Goal: Task Accomplishment & Management: Manage account settings

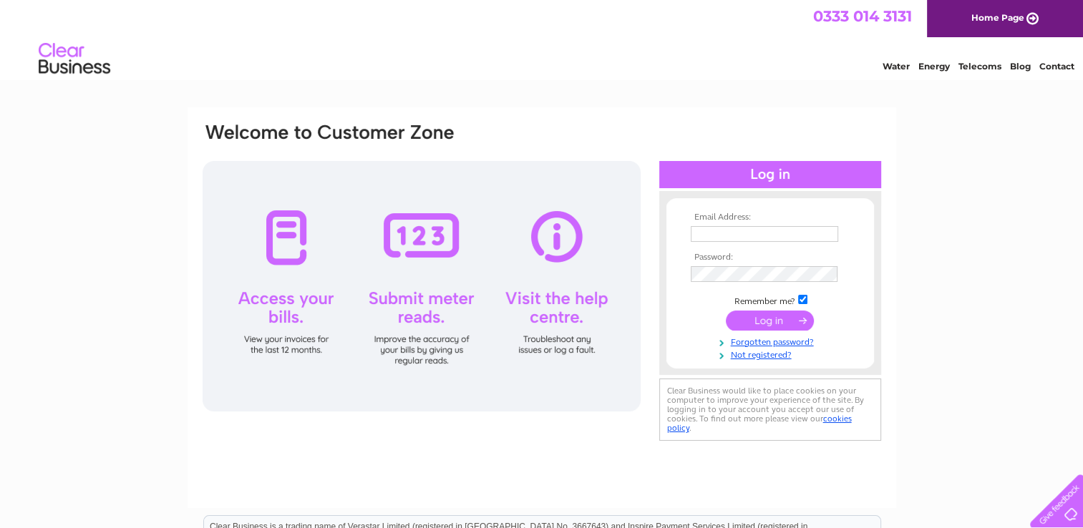
click at [751, 234] on input "text" at bounding box center [764, 234] width 147 height 16
type input "aidan@centralgarage74.com"
click at [726, 311] on input "submit" at bounding box center [770, 321] width 88 height 20
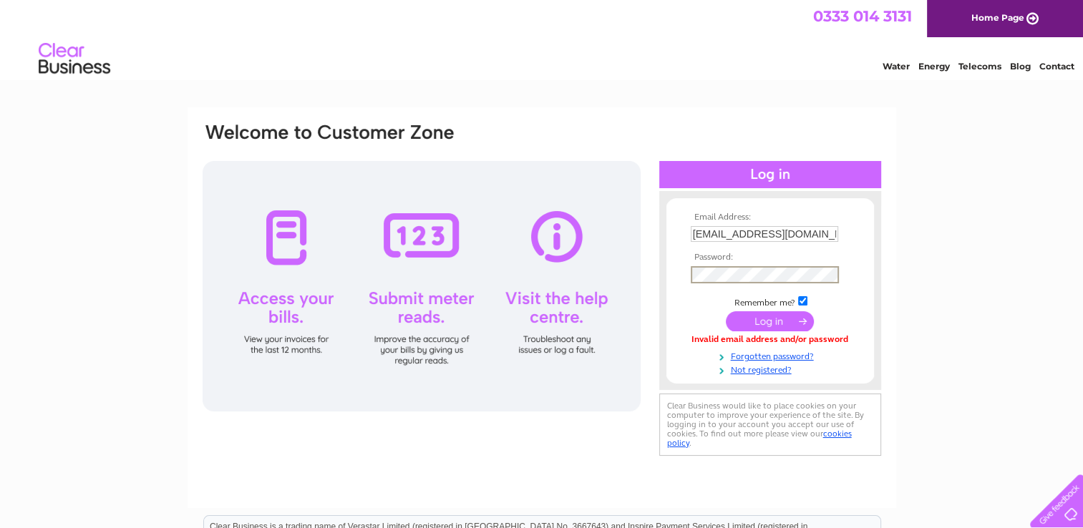
click at [726, 311] on input "submit" at bounding box center [770, 321] width 88 height 20
click at [757, 319] on input "submit" at bounding box center [770, 321] width 88 height 20
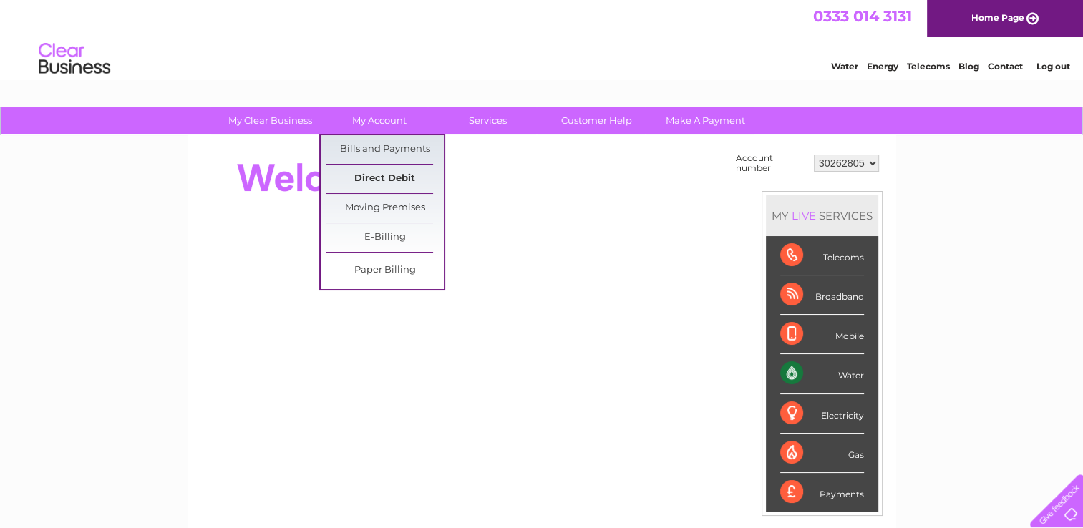
click at [392, 177] on link "Direct Debit" at bounding box center [385, 179] width 118 height 29
click at [387, 150] on link "Bills and Payments" at bounding box center [385, 149] width 118 height 29
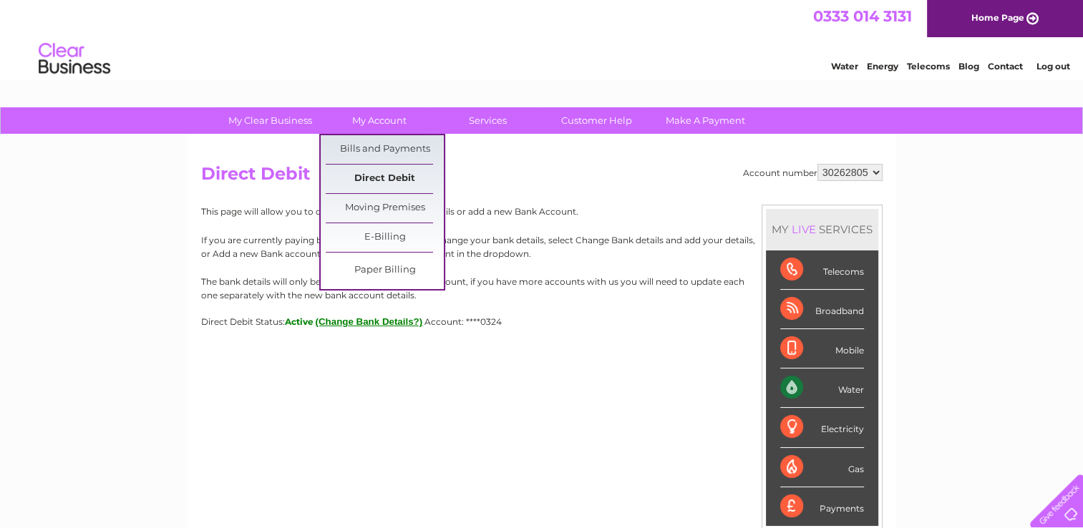
click at [387, 177] on link "Direct Debit" at bounding box center [385, 179] width 118 height 29
click at [397, 176] on link "Direct Debit" at bounding box center [385, 179] width 118 height 29
click at [383, 149] on link "Bills and Payments" at bounding box center [385, 149] width 118 height 29
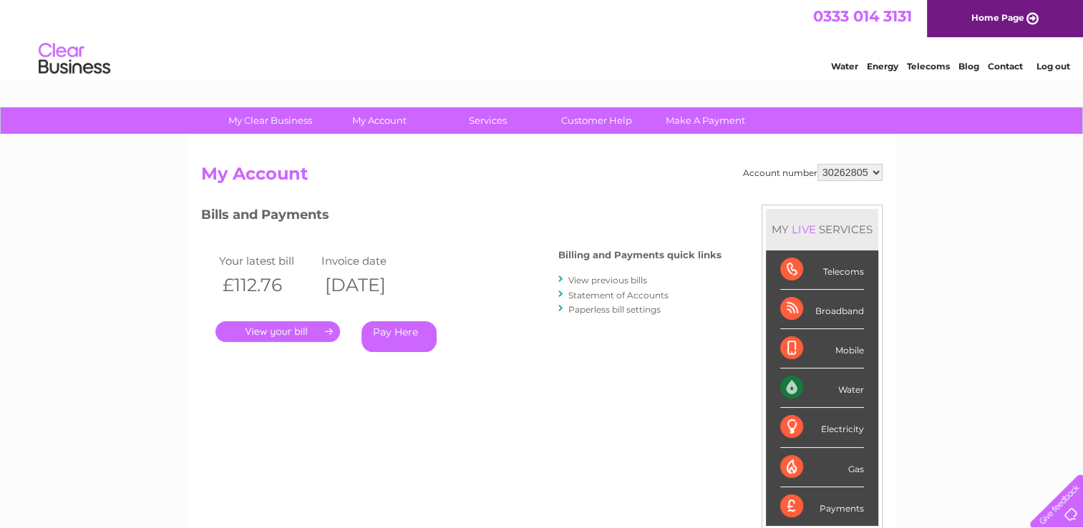
click at [306, 326] on link "." at bounding box center [277, 331] width 125 height 21
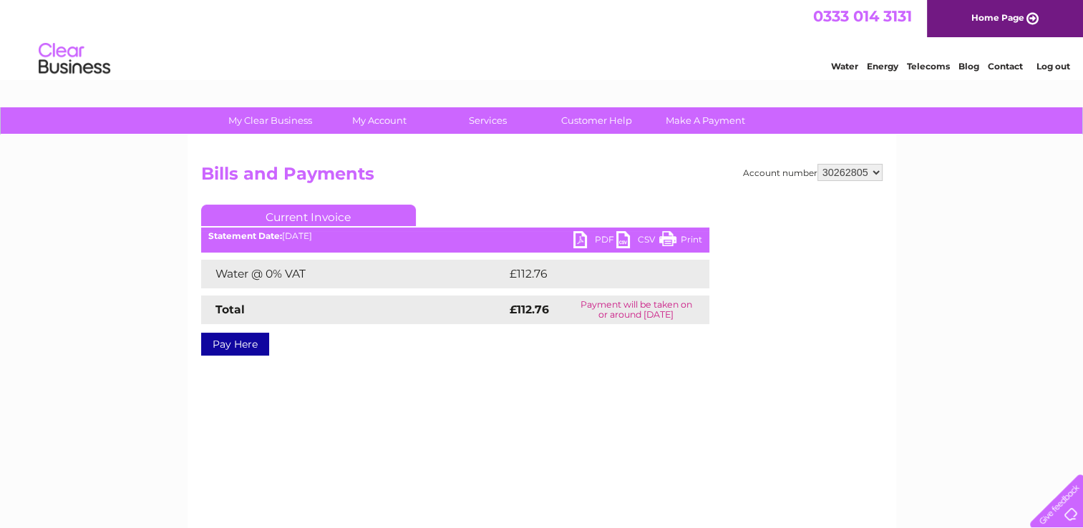
click at [585, 239] on link "PDF" at bounding box center [594, 241] width 43 height 21
